Goal: Information Seeking & Learning: Learn about a topic

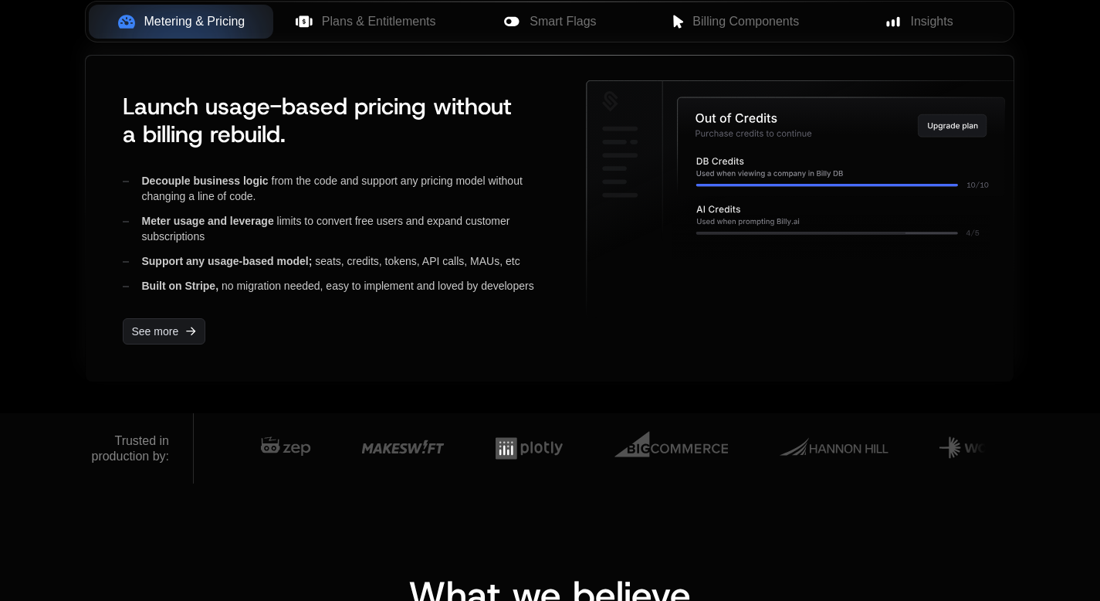
scroll to position [546, 0]
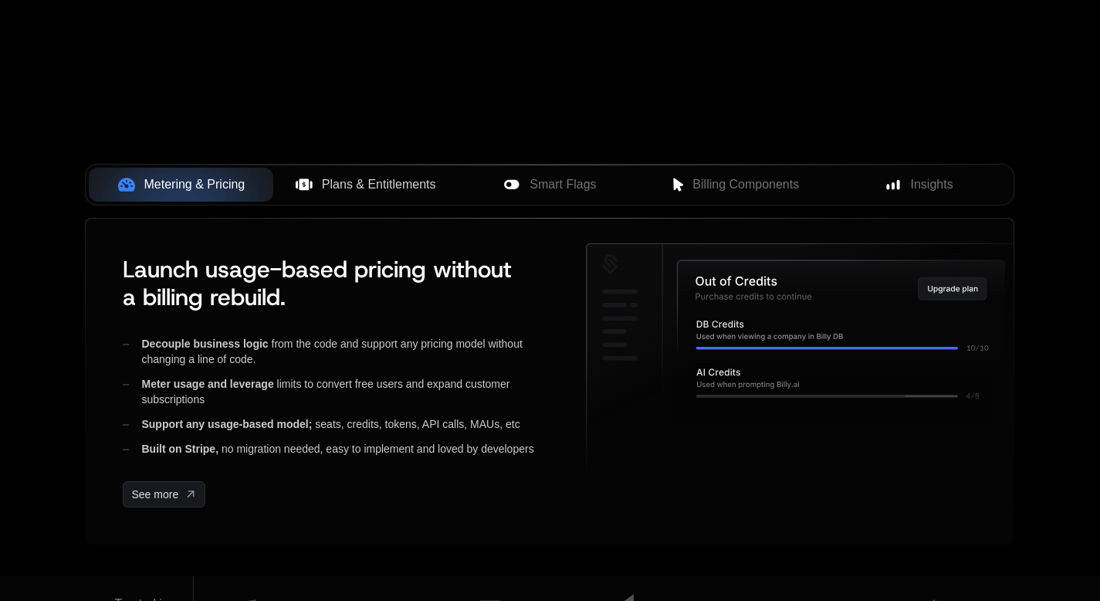
click at [398, 175] on span "Plans & Entitlements" at bounding box center [379, 184] width 114 height 19
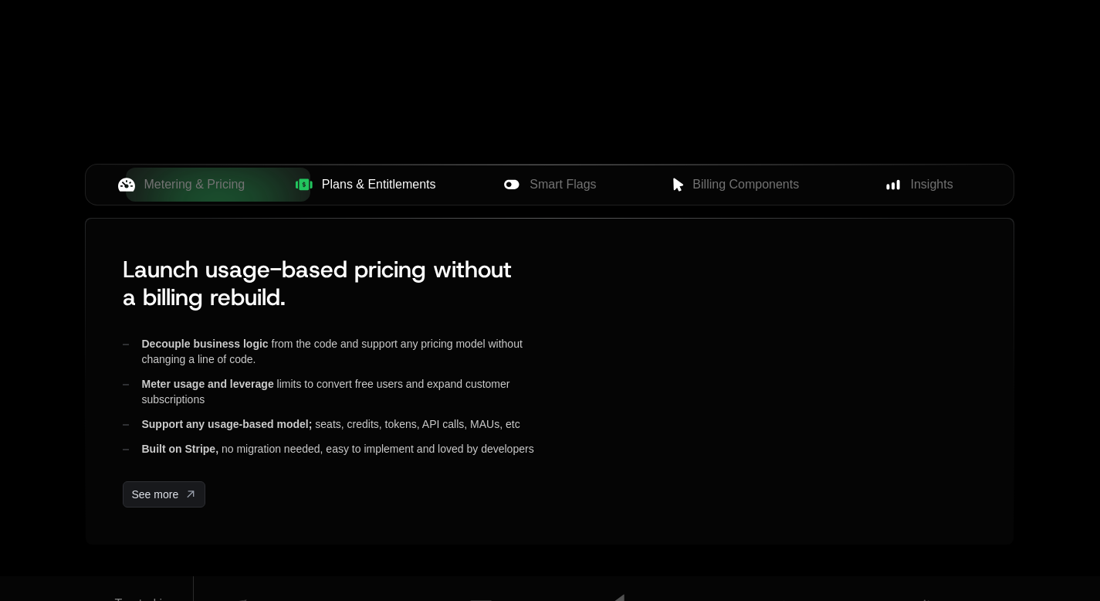
click at [398, 180] on span "Plans & Entitlements" at bounding box center [379, 184] width 114 height 19
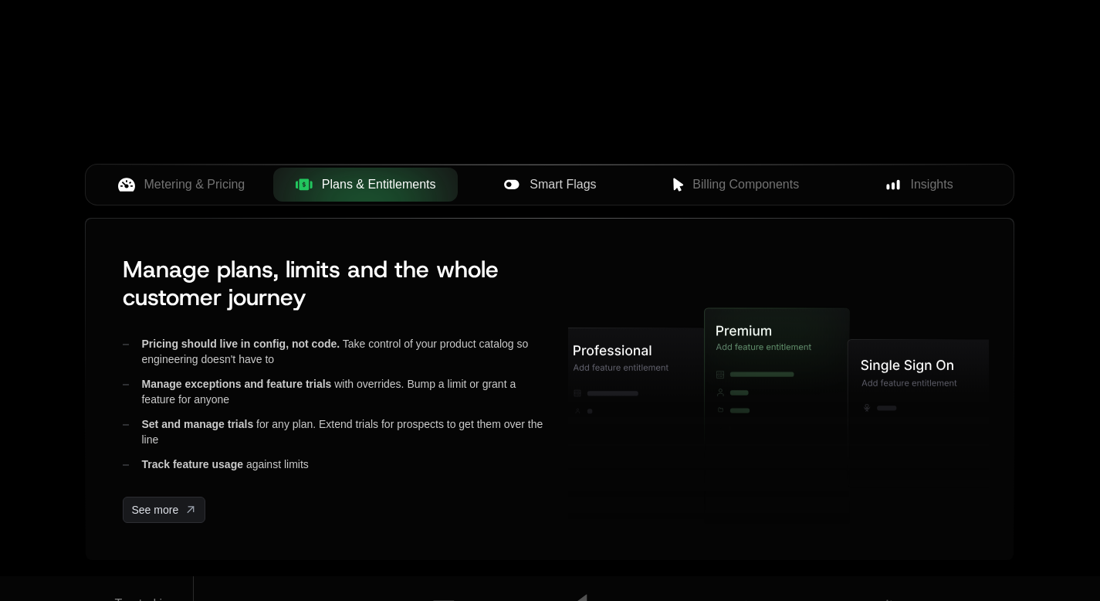
click at [564, 183] on span "Smart Flags" at bounding box center [563, 184] width 66 height 19
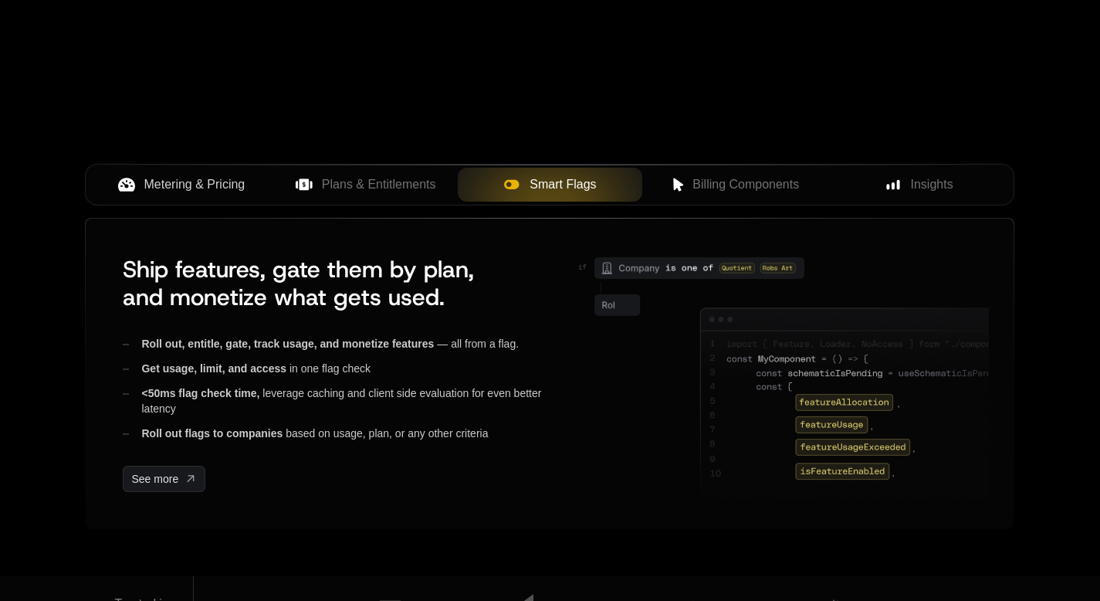
click at [180, 175] on span "Metering & Pricing" at bounding box center [194, 184] width 101 height 19
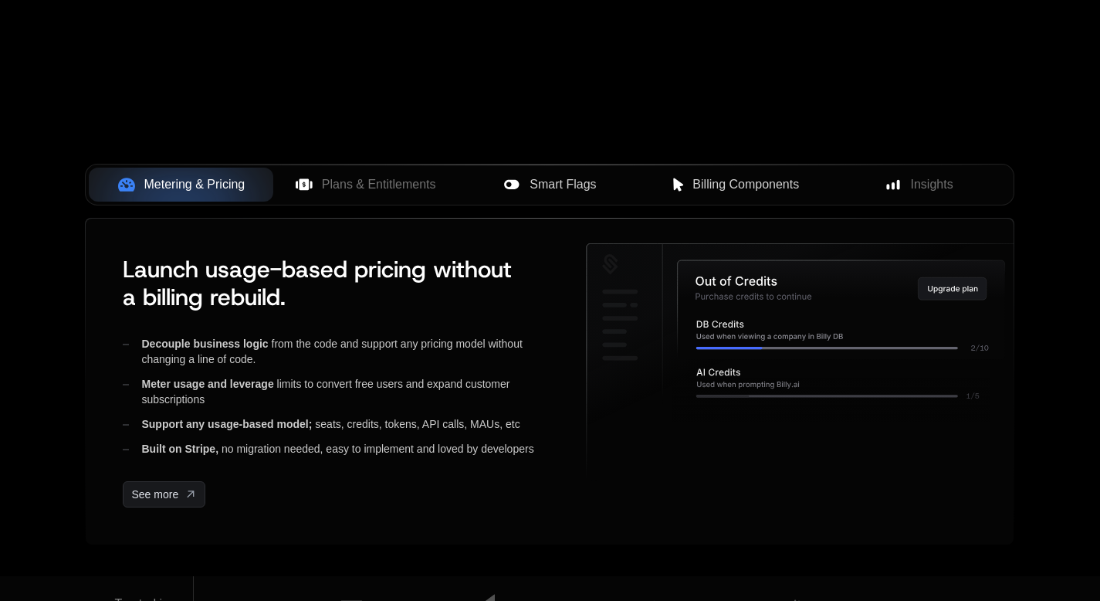
click at [720, 184] on span "Billing Components" at bounding box center [745, 184] width 107 height 19
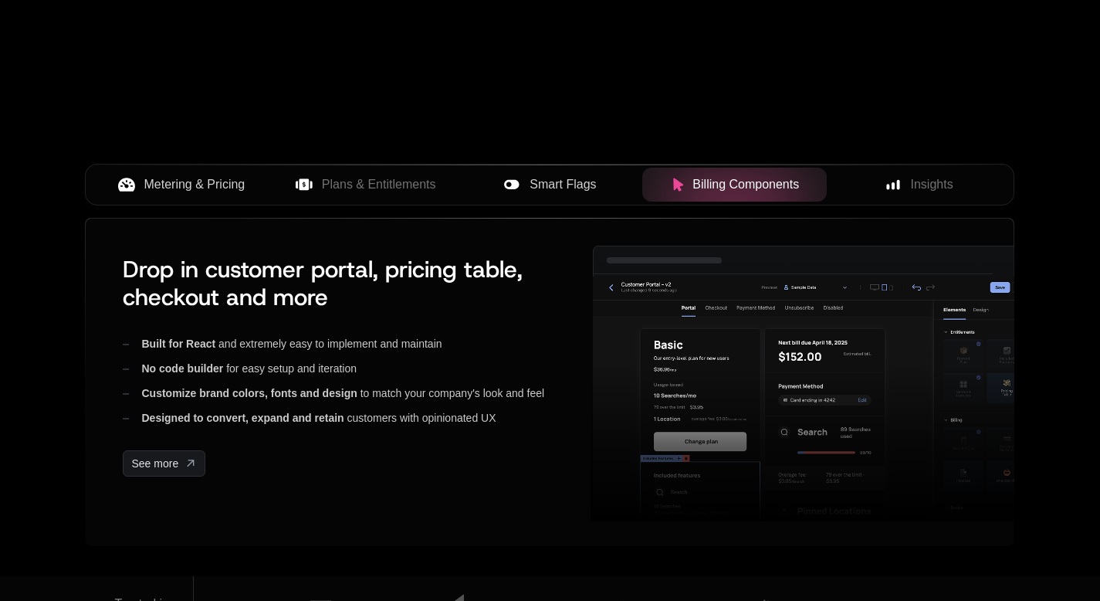
click at [178, 178] on span "Metering & Pricing" at bounding box center [194, 184] width 101 height 19
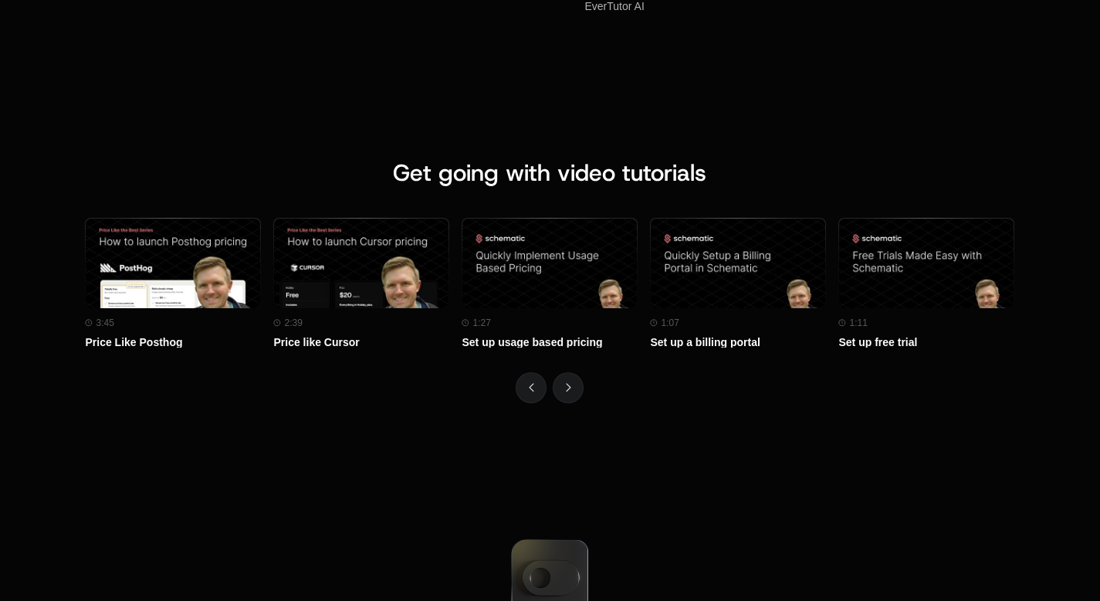
scroll to position [6910, 0]
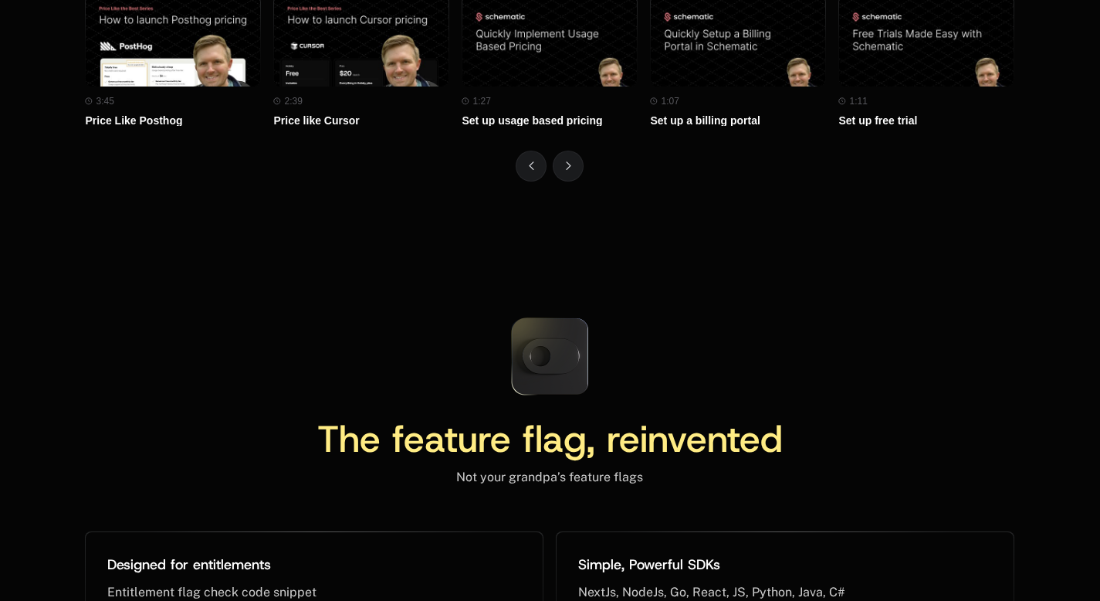
click at [580, 177] on div at bounding box center [549, 166] width 929 height 31
click at [577, 175] on button "Next" at bounding box center [568, 166] width 31 height 31
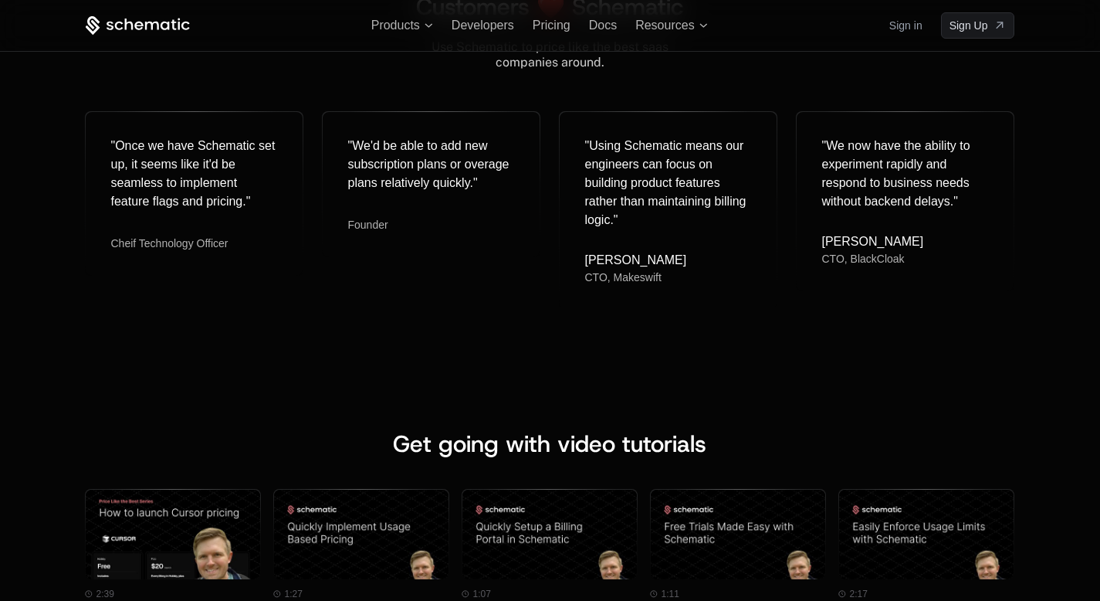
scroll to position [6054, 0]
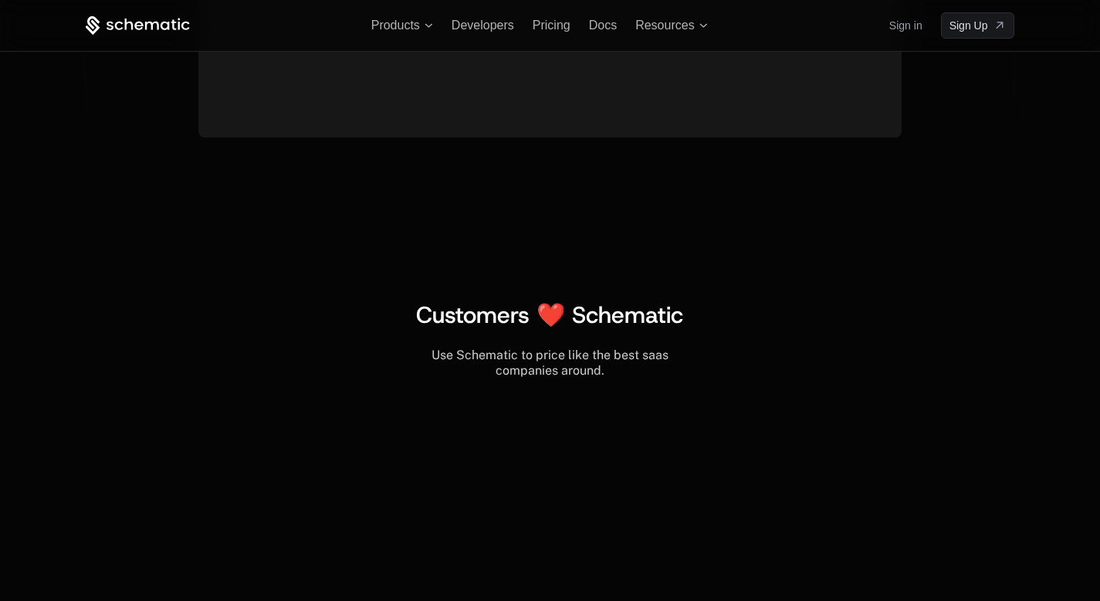
scroll to position [0, 188]
